Goal: Find specific page/section: Find specific page/section

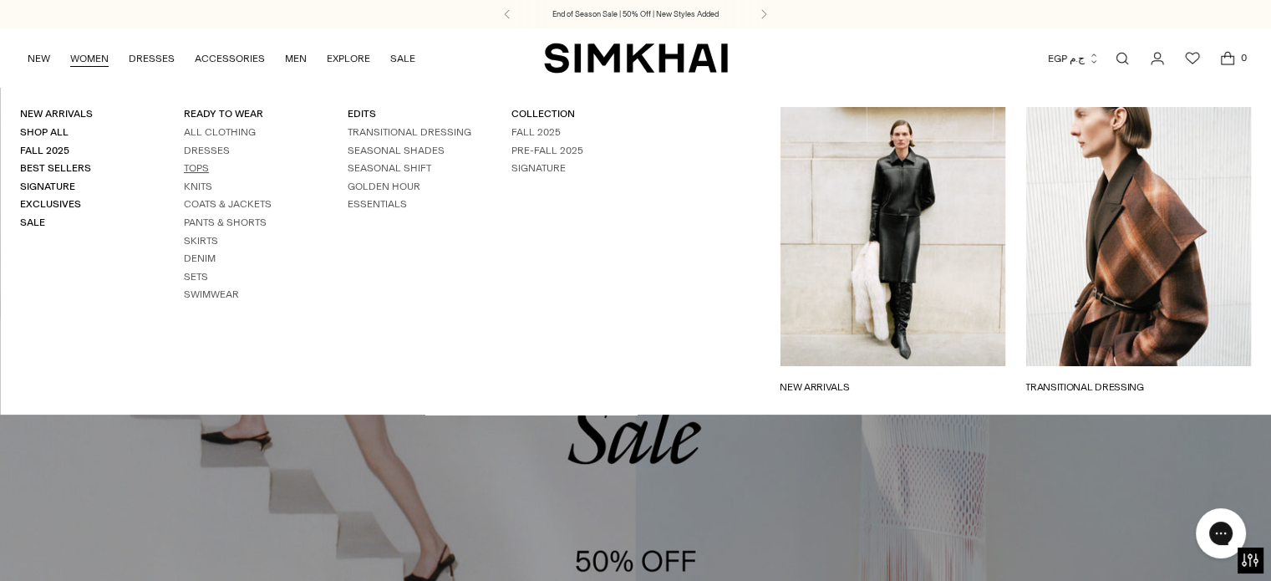
click at [196, 166] on link "Tops" at bounding box center [196, 168] width 25 height 12
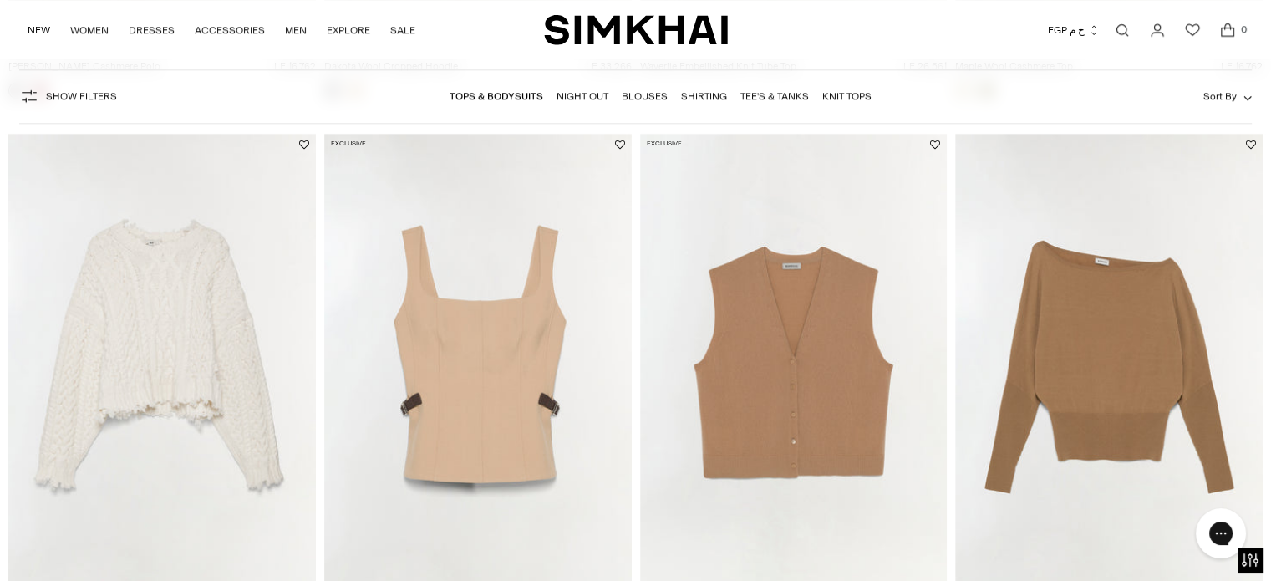
scroll to position [2173, 0]
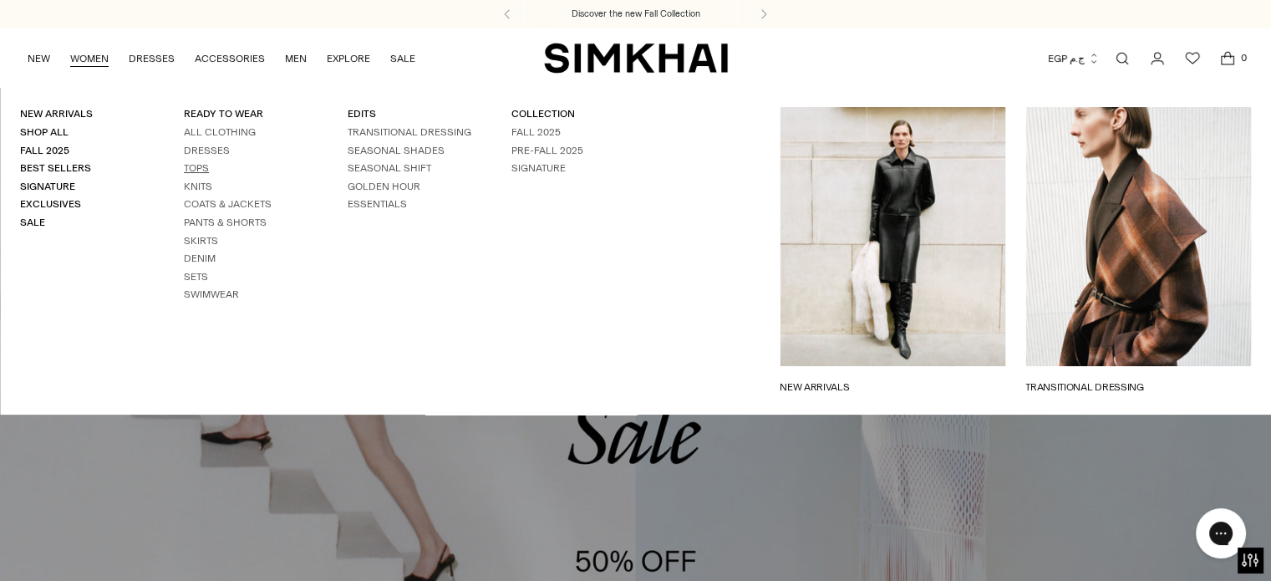
click at [201, 167] on link "Tops" at bounding box center [196, 168] width 25 height 12
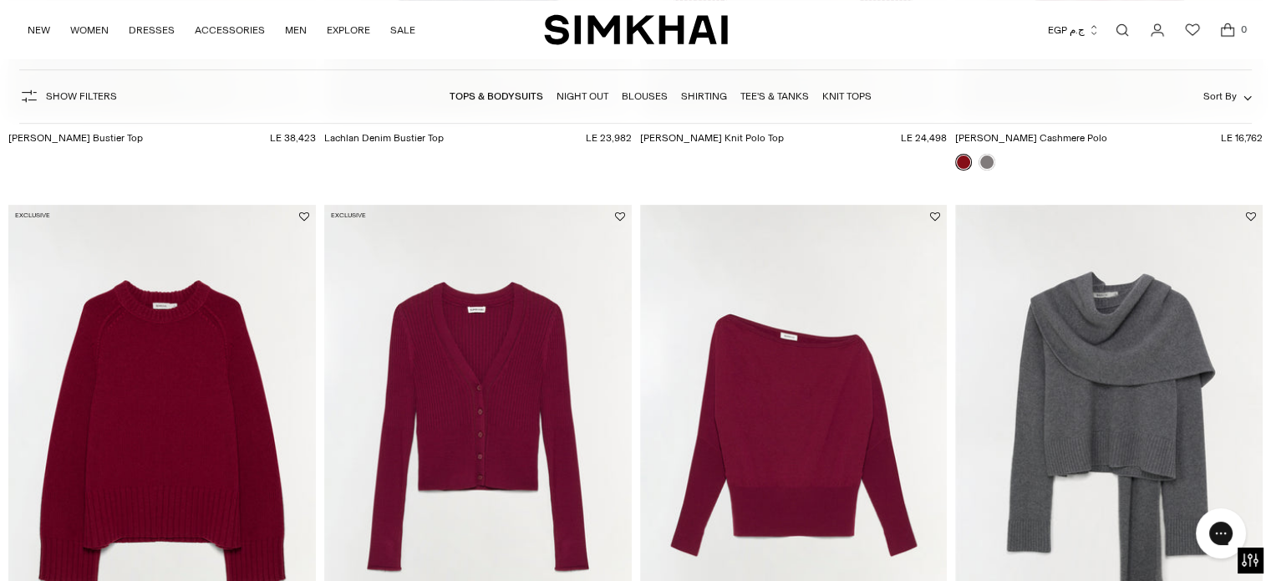
click at [774, 96] on link "Tee's & Tanks" at bounding box center [774, 96] width 69 height 12
